Goal: Browse casually

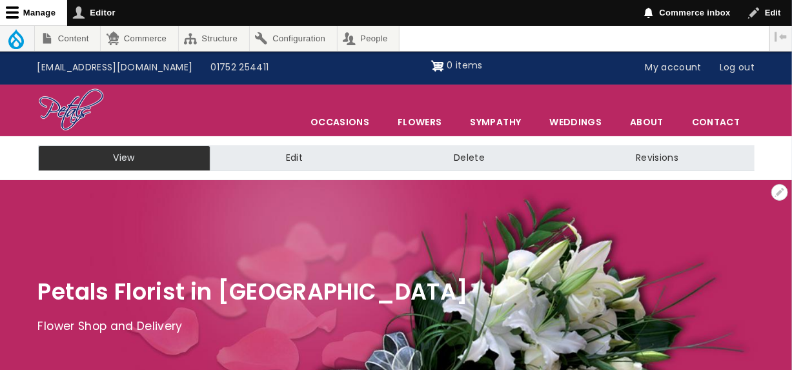
click at [343, 257] on div at bounding box center [396, 309] width 792 height 258
